Goal: Task Accomplishment & Management: Use online tool/utility

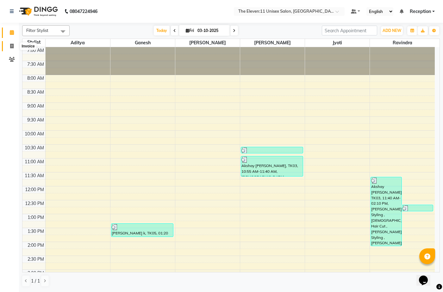
click at [13, 48] on icon at bounding box center [11, 46] width 3 height 5
select select "7836"
select select "service"
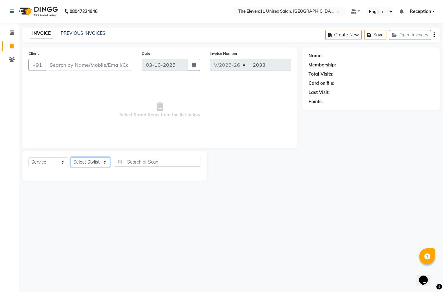
click at [74, 159] on select "Select Stylist [PERSON_NAME] Manager Ravindra Reception [PERSON_NAME]" at bounding box center [91, 162] width 40 height 10
select select "70301"
click at [71, 157] on select "Select Stylist [PERSON_NAME] Manager Ravindra Reception [PERSON_NAME]" at bounding box center [91, 162] width 40 height 10
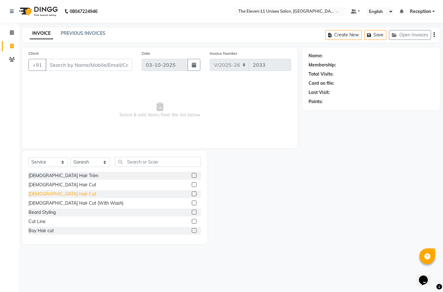
click at [50, 195] on div "[DEMOGRAPHIC_DATA] Hair Cut" at bounding box center [63, 194] width 68 height 7
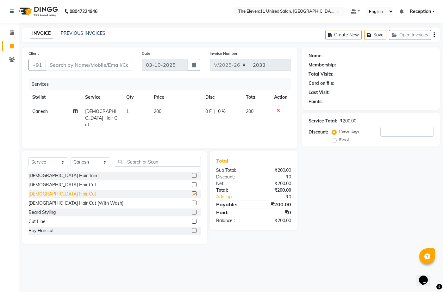
checkbox input "false"
click at [60, 68] on input "Client" at bounding box center [89, 65] width 87 height 12
type input "8"
type input "0"
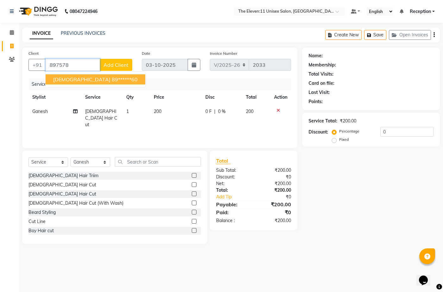
click at [76, 75] on button "Krishna 89******60" at bounding box center [96, 79] width 100 height 10
type input "89******60"
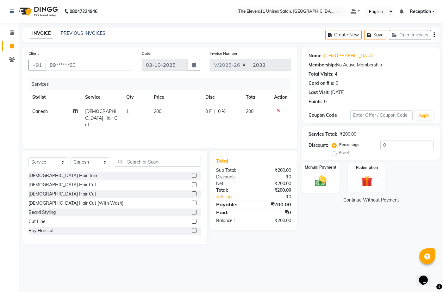
click at [321, 182] on img at bounding box center [320, 180] width 19 height 13
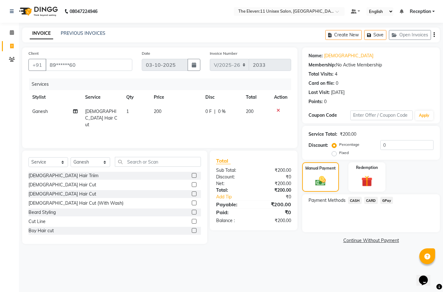
click at [389, 199] on span "GPay" at bounding box center [387, 200] width 13 height 7
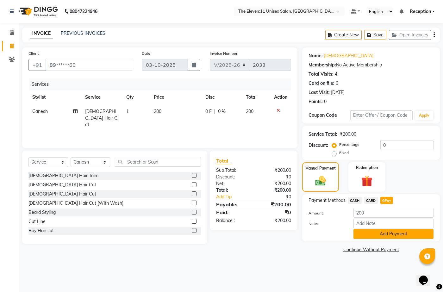
click at [382, 232] on button "Add Payment" at bounding box center [394, 234] width 80 height 10
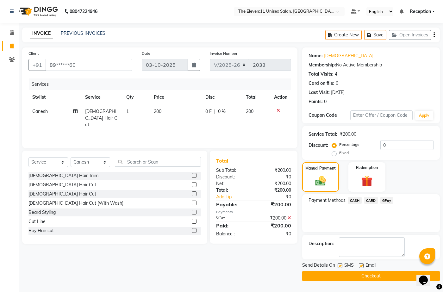
click at [339, 263] on div "SMS" at bounding box center [348, 266] width 21 height 8
click at [341, 269] on div at bounding box center [340, 267] width 4 height 7
click at [341, 266] on label at bounding box center [340, 266] width 5 height 5
click at [341, 266] on input "checkbox" at bounding box center [340, 266] width 4 height 4
checkbox input "false"
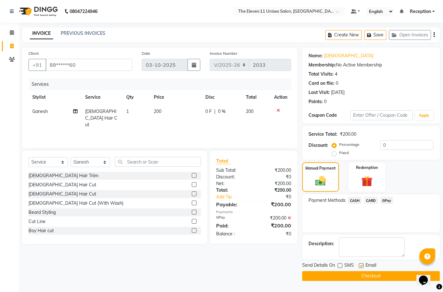
click at [336, 274] on button "Checkout" at bounding box center [371, 276] width 138 height 10
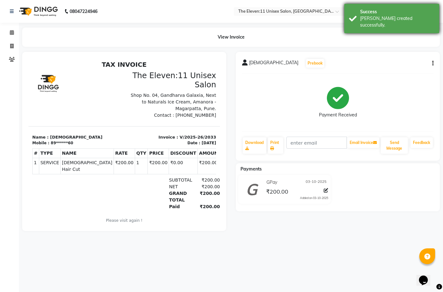
click at [376, 10] on div "Success" at bounding box center [397, 12] width 74 height 7
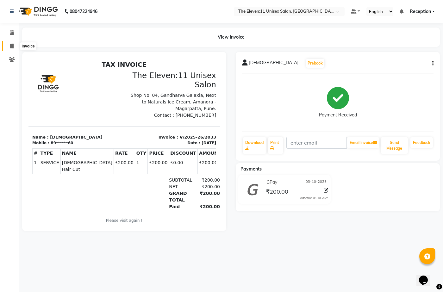
click at [10, 45] on icon at bounding box center [11, 46] width 3 height 5
select select "service"
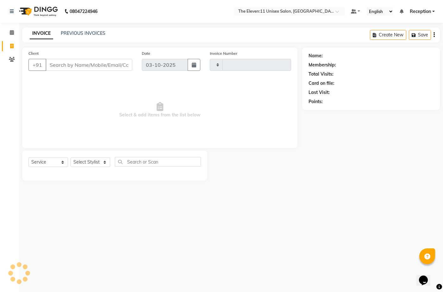
type input "2034"
select select "7836"
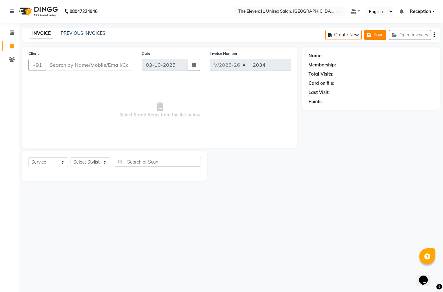
click at [370, 38] on button "Save" at bounding box center [376, 35] width 22 height 10
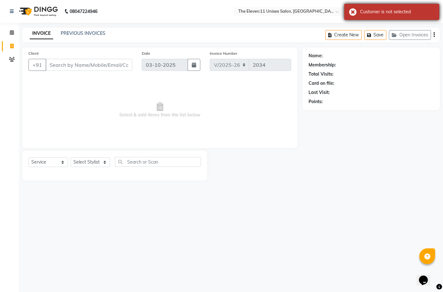
click at [363, 7] on div "Customer is not selected" at bounding box center [392, 12] width 95 height 16
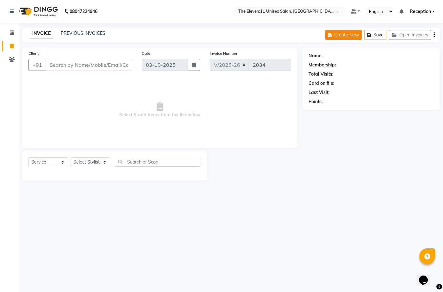
click at [351, 37] on button "Create New" at bounding box center [344, 35] width 36 height 10
select select "7836"
select select "service"
click at [376, 38] on button "Save" at bounding box center [376, 35] width 22 height 10
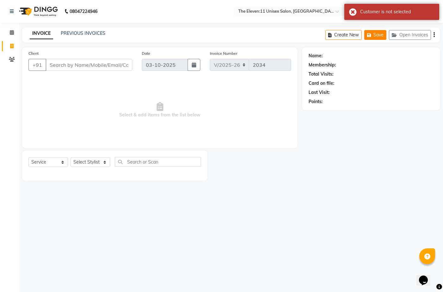
click at [369, 32] on button "Save" at bounding box center [376, 35] width 22 height 10
click at [411, 36] on button "Open Invoices" at bounding box center [410, 35] width 42 height 10
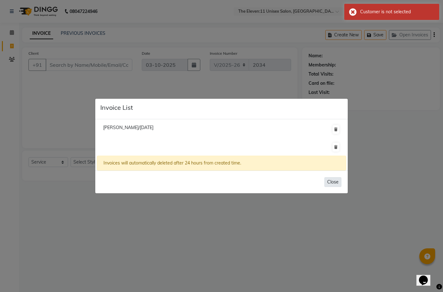
click at [337, 180] on button "Close" at bounding box center [333, 182] width 17 height 10
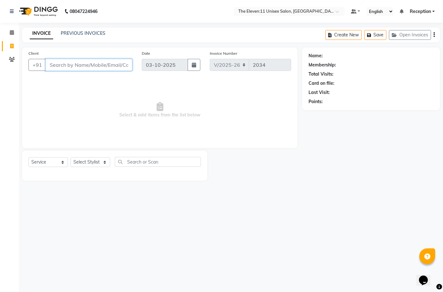
click at [95, 64] on input "Client" at bounding box center [89, 65] width 87 height 12
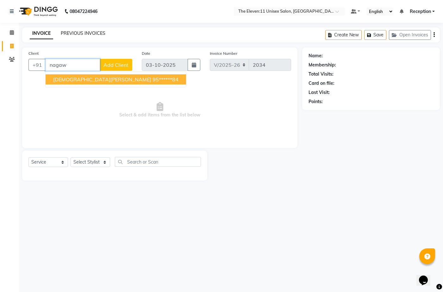
type input "nagaw"
click at [78, 33] on link "PREVIOUS INVOICES" at bounding box center [83, 33] width 45 height 6
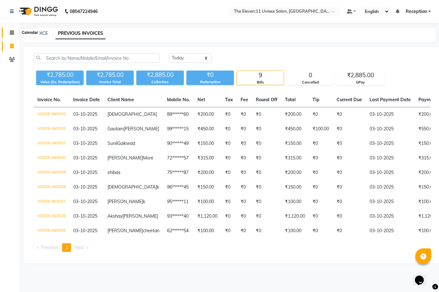
click at [12, 32] on icon at bounding box center [12, 32] width 4 height 5
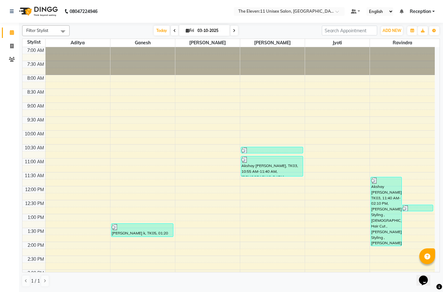
click at [421, 11] on span "Reception" at bounding box center [420, 11] width 21 height 7
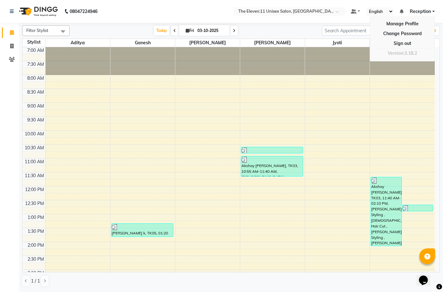
click at [420, 12] on span "Reception" at bounding box center [420, 11] width 21 height 7
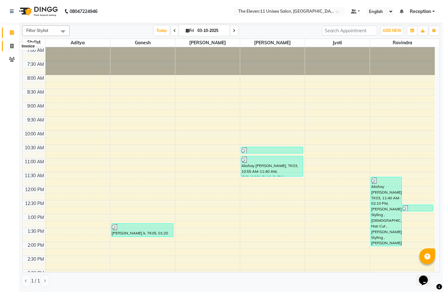
click at [13, 45] on icon at bounding box center [11, 46] width 3 height 5
select select "service"
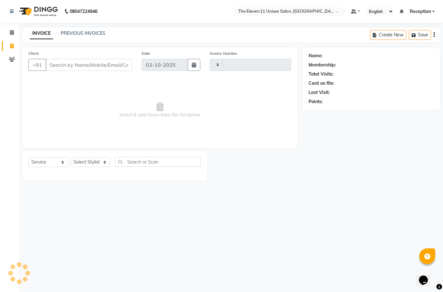
type input "2034"
select select "7836"
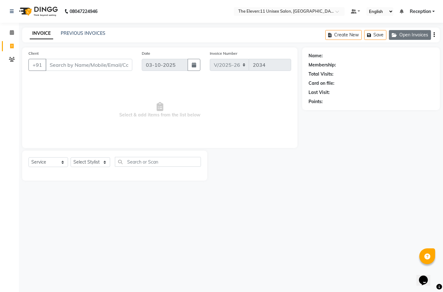
click at [401, 34] on button "Open Invoices" at bounding box center [410, 35] width 42 height 10
click at [419, 33] on button "Open Invoices" at bounding box center [410, 35] width 42 height 10
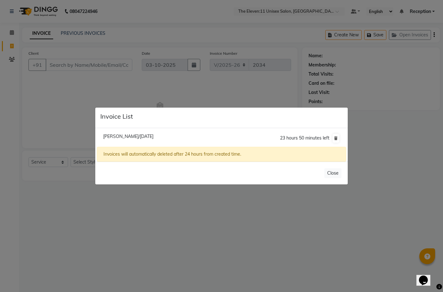
click at [153, 138] on span "[PERSON_NAME]/[DATE]" at bounding box center [128, 137] width 50 height 6
type input "97******71"
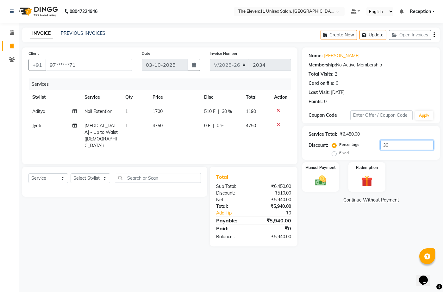
click at [397, 144] on input "30" at bounding box center [407, 145] width 53 height 10
type input "3"
type input "30"
click at [319, 175] on img at bounding box center [320, 180] width 19 height 13
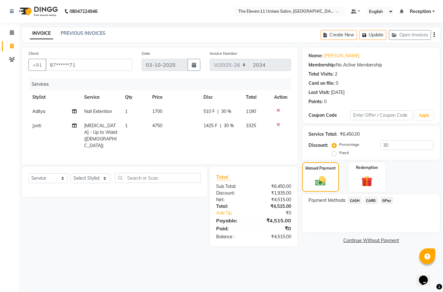
click at [384, 198] on span "GPay" at bounding box center [387, 200] width 13 height 7
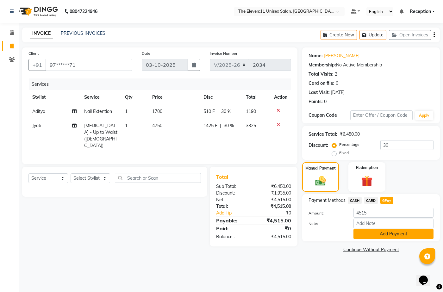
click at [398, 232] on button "Add Payment" at bounding box center [394, 234] width 80 height 10
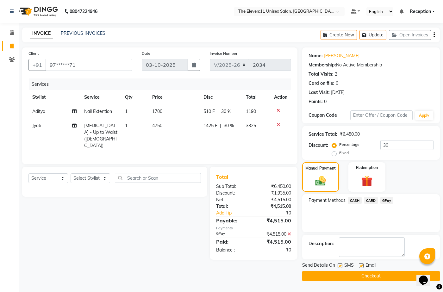
click at [371, 274] on button "Checkout" at bounding box center [371, 276] width 138 height 10
click at [371, 274] on div "Checkout" at bounding box center [371, 276] width 138 height 10
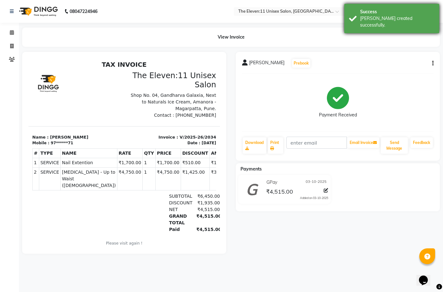
click at [363, 16] on div "[PERSON_NAME] created successfully." at bounding box center [397, 21] width 74 height 13
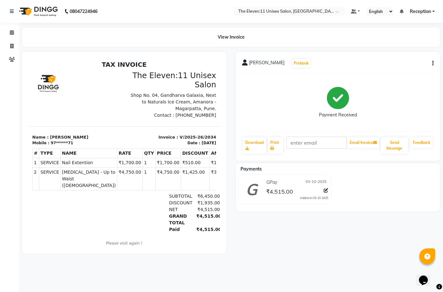
click at [433, 63] on icon "button" at bounding box center [433, 63] width 1 height 0
click at [409, 65] on div "Split Service Amount" at bounding box center [401, 64] width 43 height 8
select select "70300"
select select "92424"
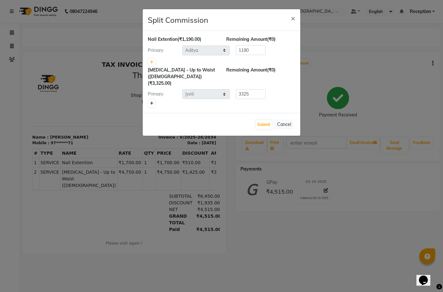
click at [151, 102] on icon at bounding box center [151, 104] width 3 height 4
type input "1662.5"
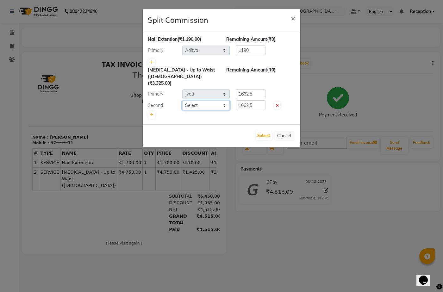
click at [196, 101] on select "Select [PERSON_NAME] Manager Ravindra Reception [PERSON_NAME]" at bounding box center [206, 106] width 48 height 10
select select "70300"
click at [182, 101] on select "Select [PERSON_NAME] Manager Ravindra Reception [PERSON_NAME]" at bounding box center [206, 106] width 48 height 10
click at [263, 131] on button "Submit" at bounding box center [264, 135] width 16 height 9
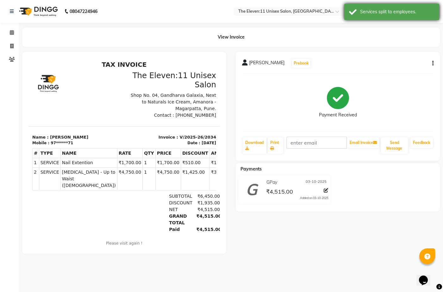
click at [381, 11] on div "Services split to employees." at bounding box center [397, 12] width 74 height 7
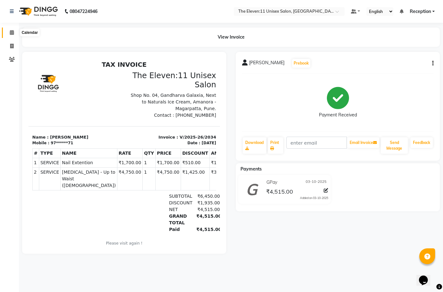
click at [11, 33] on icon at bounding box center [12, 32] width 4 height 5
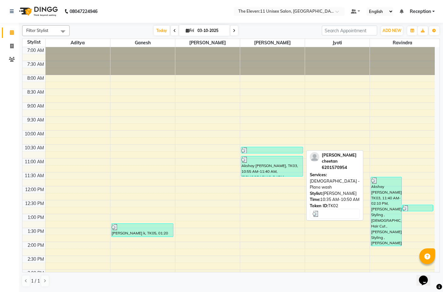
click at [257, 149] on div at bounding box center [272, 151] width 61 height 6
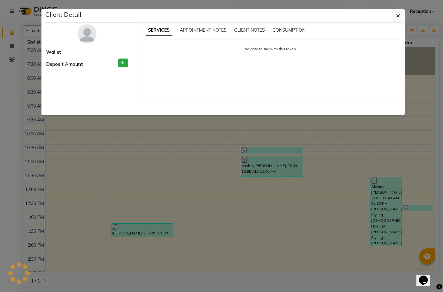
select select "3"
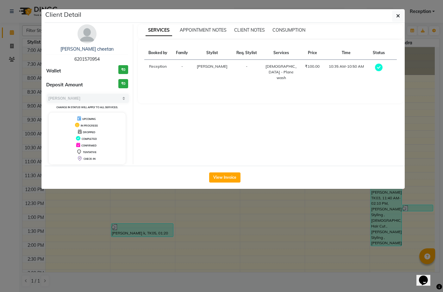
click at [443, 213] on ngb-modal-window "Client Detail [PERSON_NAME] cheetan 6201570954 Wallet ₹0 Deposit Amount ₹0 Sele…" at bounding box center [221, 146] width 443 height 292
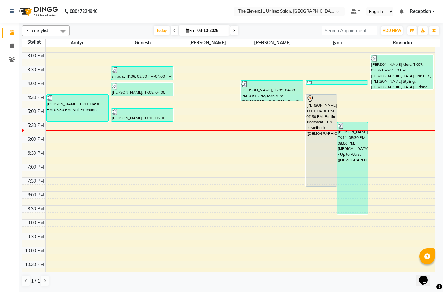
scroll to position [248, 0]
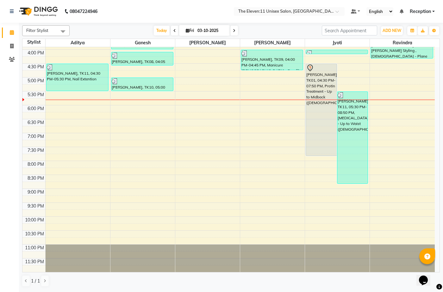
click at [233, 31] on icon at bounding box center [234, 31] width 3 height 4
type input "04-10-2025"
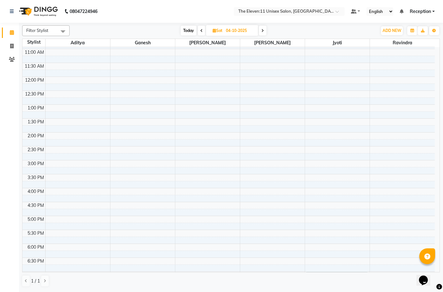
scroll to position [95, 0]
click at [15, 47] on span at bounding box center [11, 46] width 11 height 7
select select "7836"
select select "service"
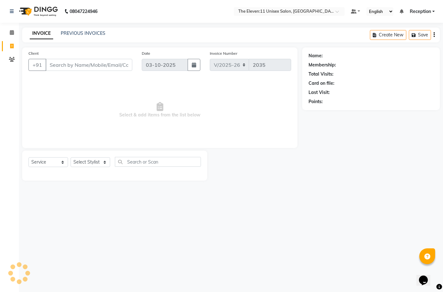
click at [108, 65] on input "Client" at bounding box center [89, 65] width 87 height 12
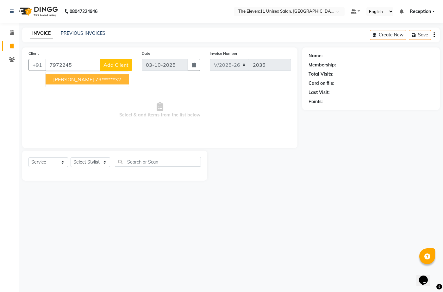
click at [95, 82] on ngb-highlight "79******32" at bounding box center [108, 79] width 26 height 6
type input "79******32"
click at [86, 82] on span "Select & add items from the list below" at bounding box center [160, 110] width 263 height 63
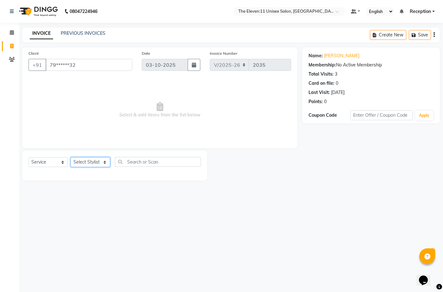
click at [86, 164] on select "Select Stylist [PERSON_NAME] Manager Ravindra Reception [PERSON_NAME]" at bounding box center [91, 162] width 40 height 10
click at [125, 187] on main "INVOICE PREVIOUS INVOICES Create New Save Client +91 79******32 Date [DATE] Inv…" at bounding box center [231, 109] width 424 height 163
click at [99, 161] on select "Select Stylist [PERSON_NAME] Manager Ravindra Reception [PERSON_NAME]" at bounding box center [91, 162] width 40 height 10
select select "92496"
click at [71, 157] on select "Select Stylist [PERSON_NAME] Manager Ravindra Reception [PERSON_NAME]" at bounding box center [91, 162] width 40 height 10
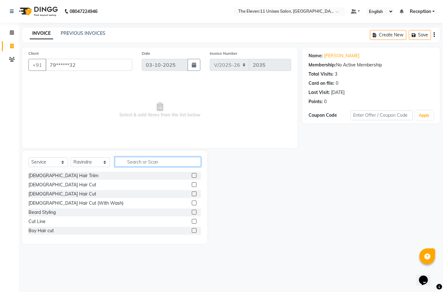
click at [169, 164] on input "text" at bounding box center [158, 162] width 86 height 10
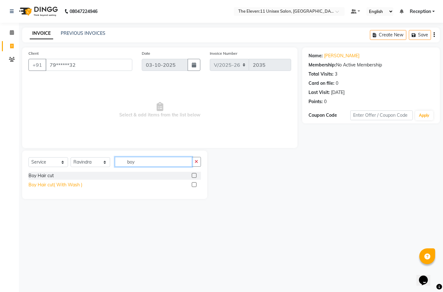
type input "boy"
click at [69, 187] on div "Boy Hair cut( With Wash )" at bounding box center [56, 185] width 54 height 7
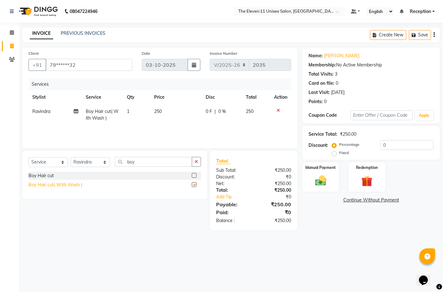
checkbox input "false"
click at [94, 65] on input "79******32" at bounding box center [89, 65] width 87 height 12
click at [320, 185] on img at bounding box center [320, 180] width 19 height 13
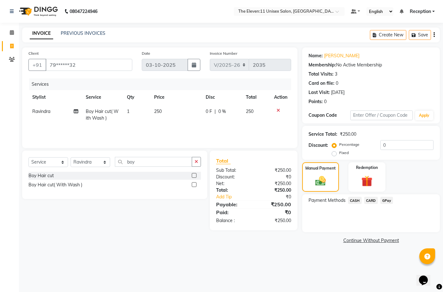
click at [383, 201] on span "GPay" at bounding box center [387, 200] width 13 height 7
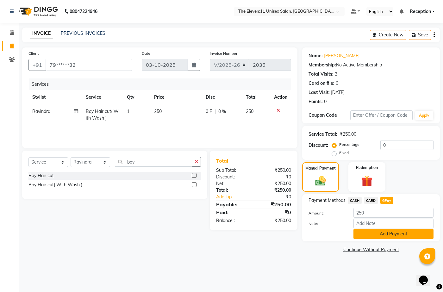
click at [380, 238] on button "Add Payment" at bounding box center [394, 234] width 80 height 10
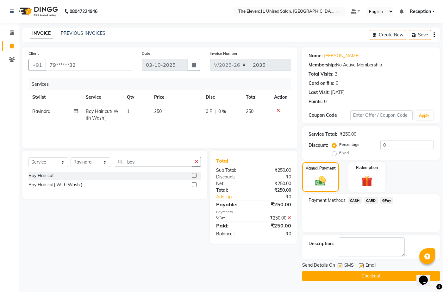
click at [371, 277] on button "Checkout" at bounding box center [371, 276] width 138 height 10
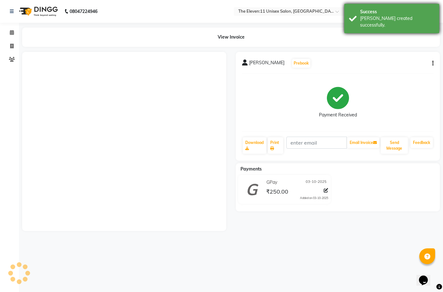
click at [390, 11] on div "Success" at bounding box center [397, 12] width 74 height 7
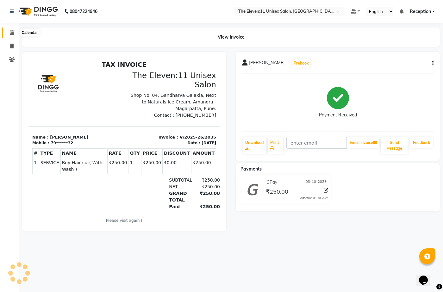
click at [11, 31] on icon at bounding box center [12, 32] width 4 height 5
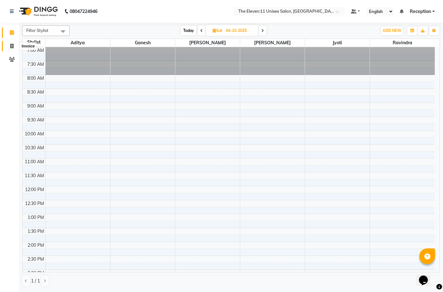
click at [13, 43] on span at bounding box center [11, 46] width 11 height 7
select select "service"
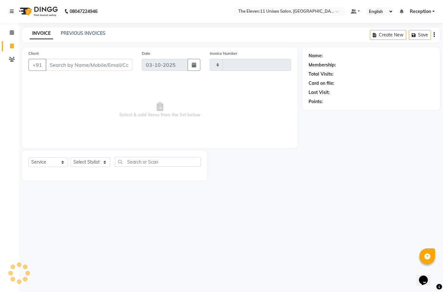
click at [13, 43] on span at bounding box center [11, 46] width 11 height 7
select select "service"
type input "2036"
select select "7836"
click at [85, 163] on select "Select Stylist [PERSON_NAME] Manager Ravindra Reception [PERSON_NAME]" at bounding box center [91, 162] width 40 height 10
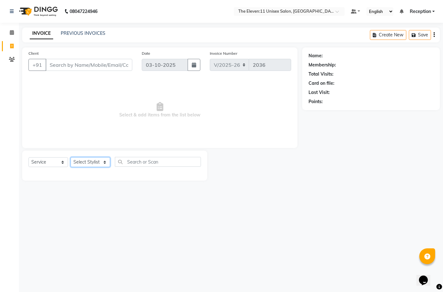
click at [85, 163] on select "Select Stylist [PERSON_NAME] Manager Ravindra Reception [PERSON_NAME]" at bounding box center [91, 162] width 40 height 10
click at [85, 159] on select "Select Stylist [PERSON_NAME] Manager Ravindra Reception [PERSON_NAME]" at bounding box center [91, 162] width 40 height 10
select select "92424"
click at [71, 157] on select "Select Stylist [PERSON_NAME] Manager Ravindra Reception [PERSON_NAME]" at bounding box center [91, 162] width 40 height 10
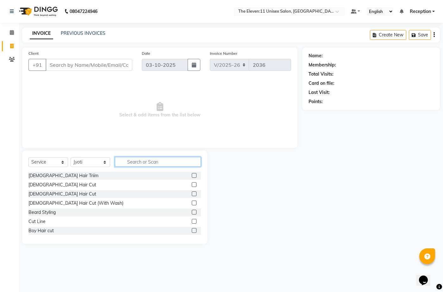
click at [140, 162] on input "text" at bounding box center [158, 162] width 86 height 10
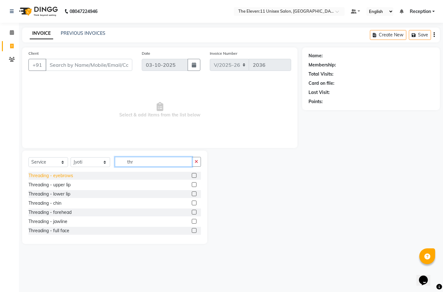
type input "thr"
click at [58, 175] on div "Threading - eyebrows" at bounding box center [51, 176] width 45 height 7
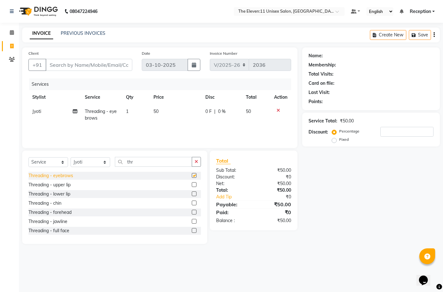
checkbox input "false"
click at [97, 65] on input "Client" at bounding box center [89, 65] width 87 height 12
type input "n"
type input "0"
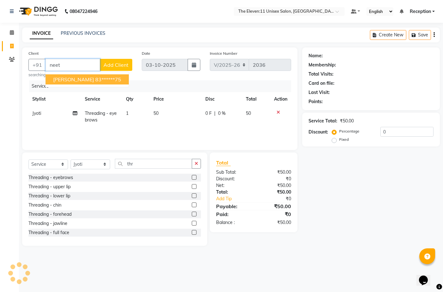
type input "[PERSON_NAME]"
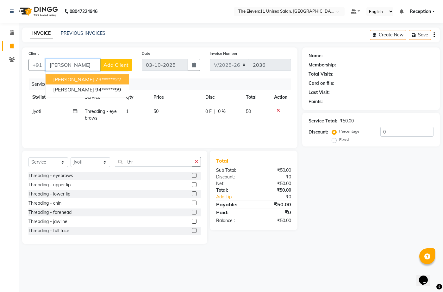
click at [85, 64] on input "[PERSON_NAME]" at bounding box center [73, 65] width 54 height 12
click at [95, 79] on ngb-highlight "98******89" at bounding box center [108, 79] width 26 height 6
type input "98******89"
click at [90, 79] on div "Services" at bounding box center [162, 85] width 267 height 12
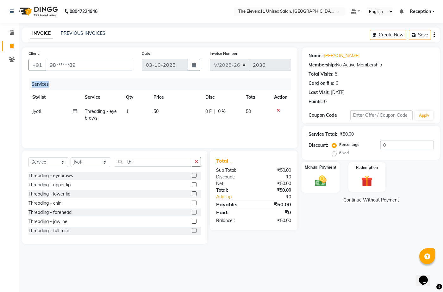
click at [322, 187] on img at bounding box center [320, 180] width 19 height 13
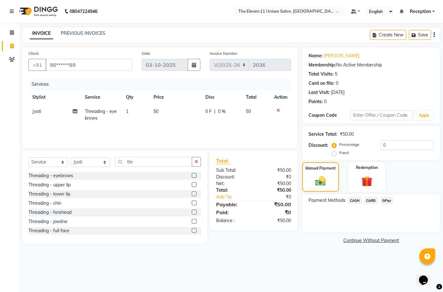
click at [355, 202] on span "CASH" at bounding box center [355, 200] width 14 height 7
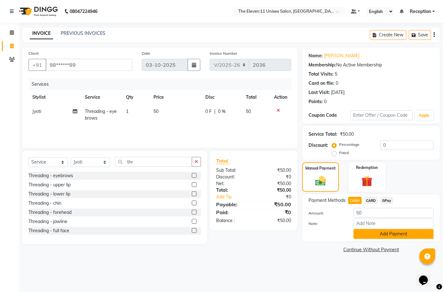
click at [378, 232] on button "Add Payment" at bounding box center [394, 234] width 80 height 10
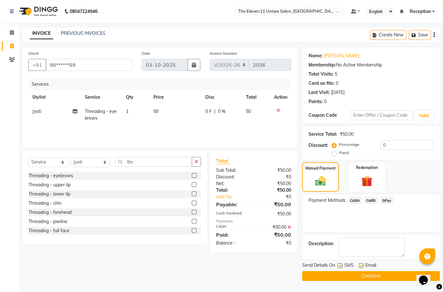
click at [343, 277] on button "Checkout" at bounding box center [371, 276] width 138 height 10
click at [343, 277] on div "Checkout" at bounding box center [371, 276] width 138 height 10
